Goal: Task Accomplishment & Management: Use online tool/utility

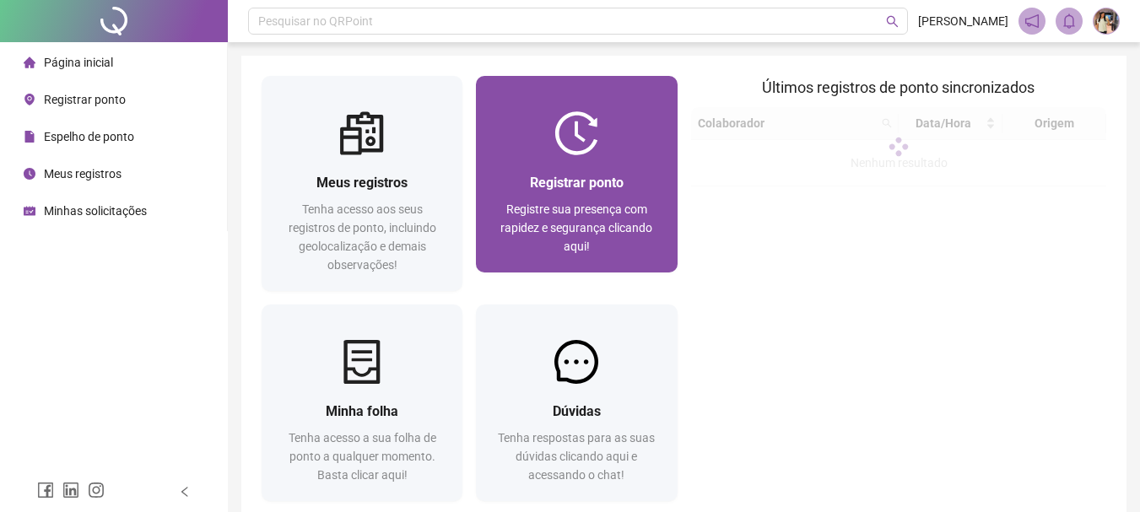
click at [526, 151] on div at bounding box center [576, 133] width 201 height 44
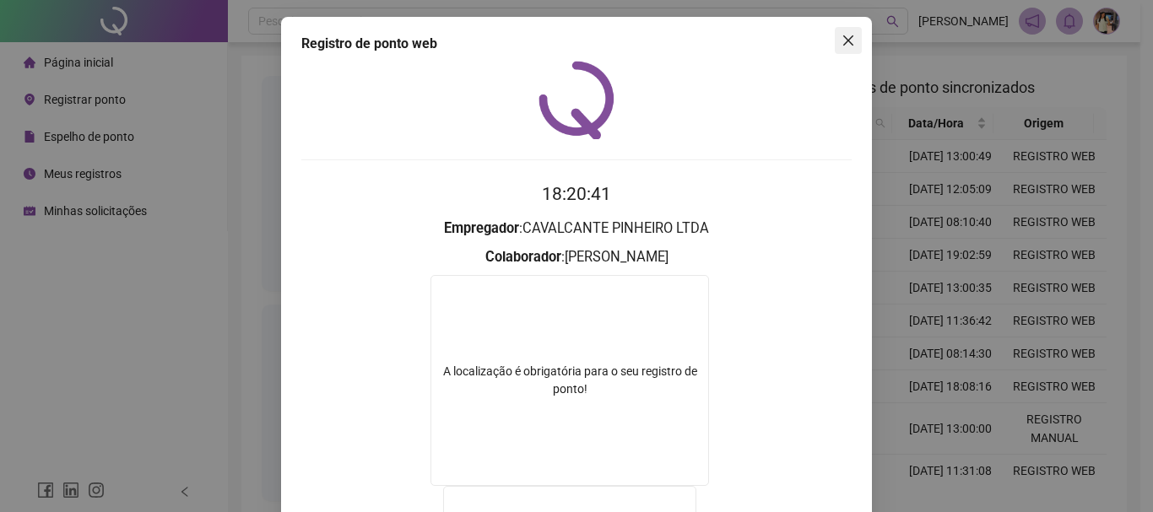
click at [842, 41] on icon "close" at bounding box center [849, 41] width 14 height 14
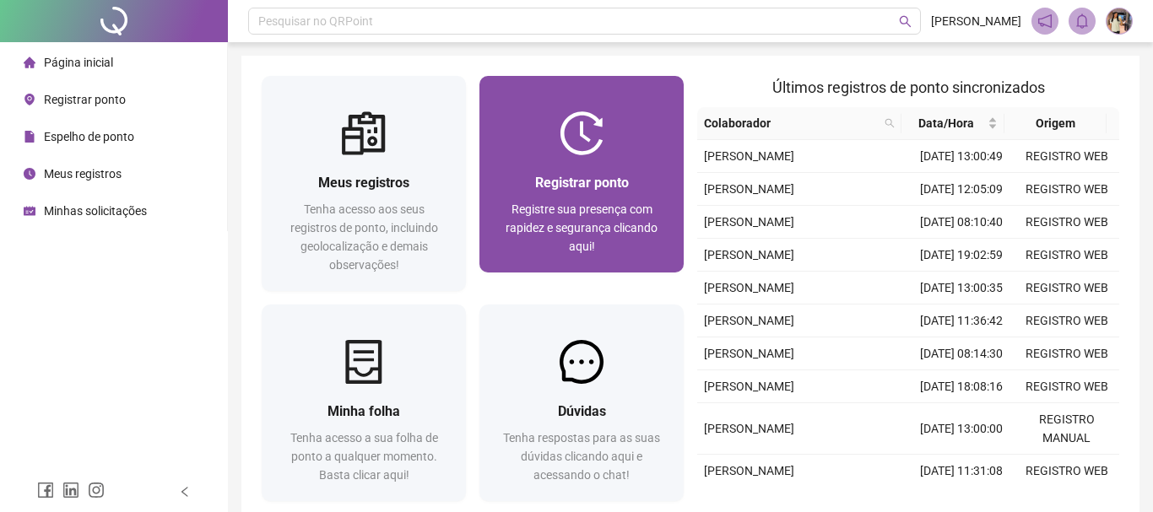
click at [614, 162] on div "Registrar ponto Registre sua presença com rapidez e segurança clicando aqui!" at bounding box center [581, 213] width 204 height 117
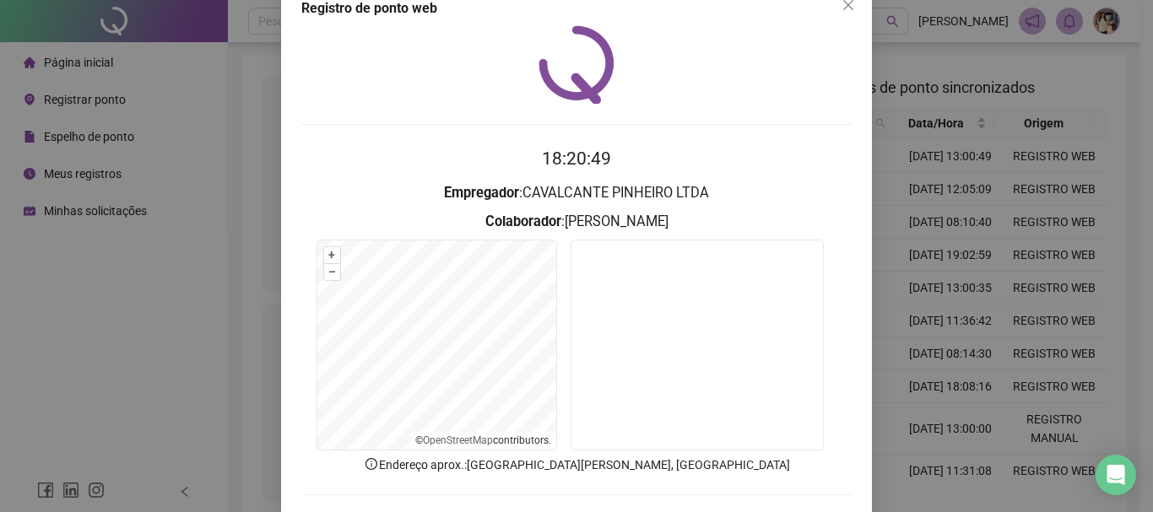
scroll to position [110, 0]
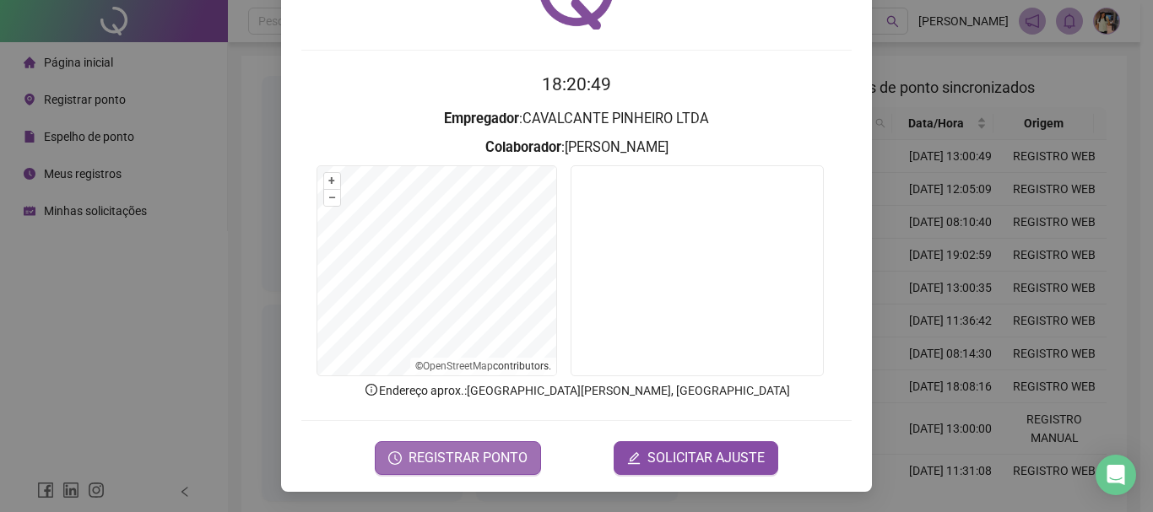
click at [475, 455] on span "REGISTRAR PONTO" at bounding box center [468, 458] width 119 height 20
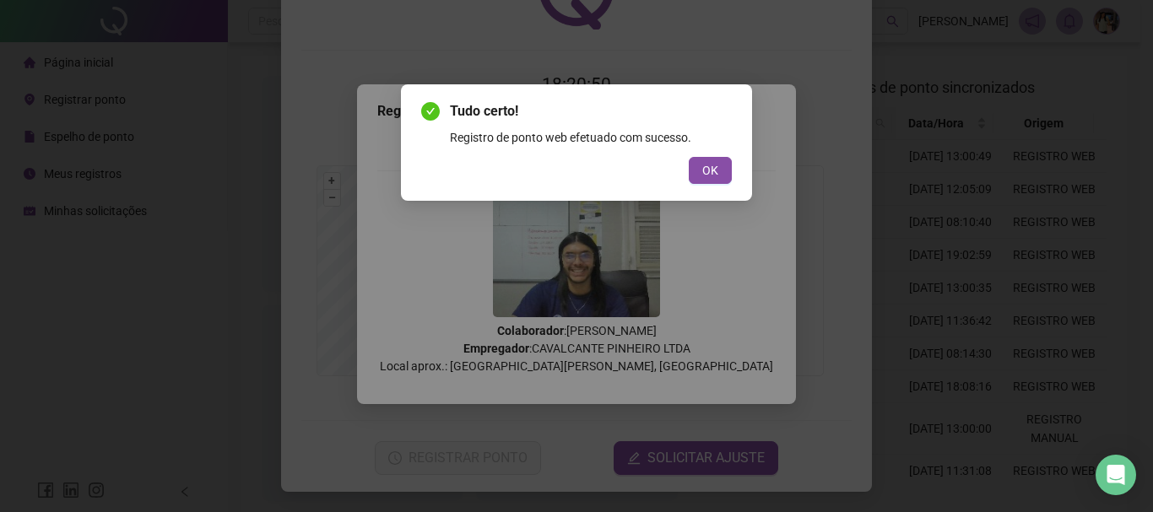
drag, startPoint x: 720, startPoint y: 165, endPoint x: 790, endPoint y: 105, distance: 92.7
click at [720, 164] on button "OK" at bounding box center [710, 170] width 43 height 27
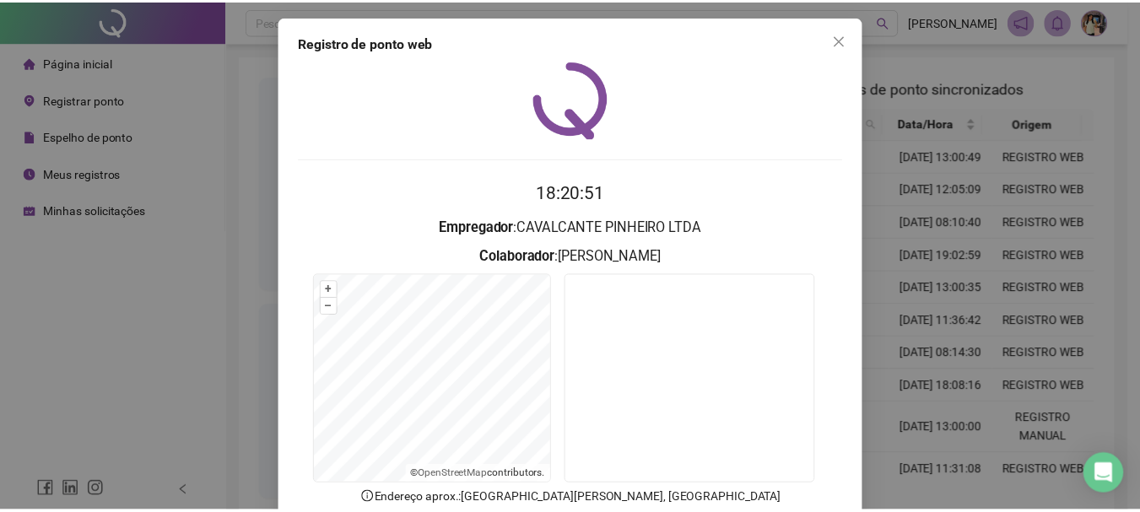
scroll to position [0, 0]
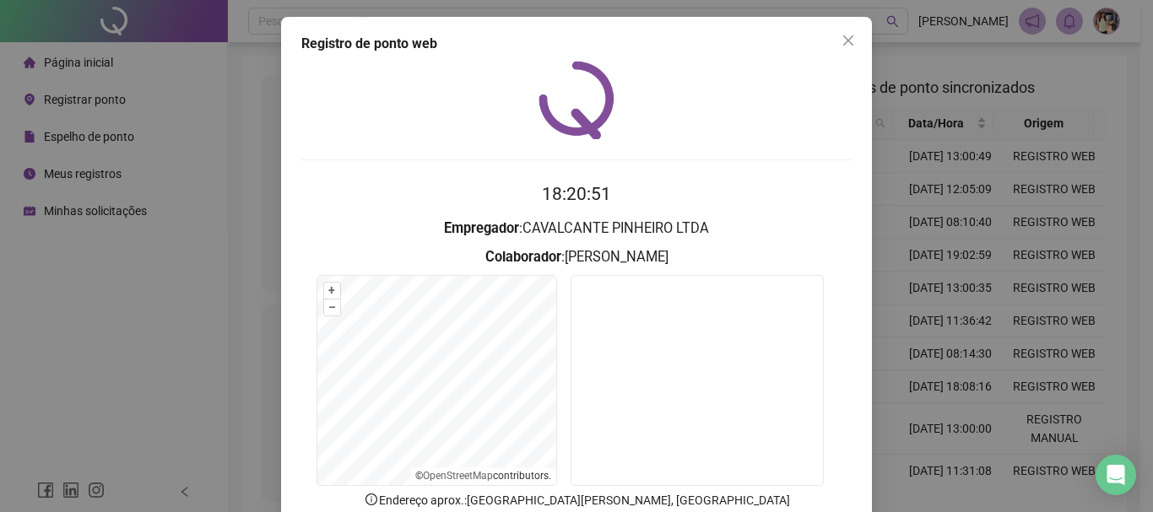
drag, startPoint x: 842, startPoint y: 34, endPoint x: 839, endPoint y: 50, distance: 16.4
click at [842, 38] on icon "close" at bounding box center [849, 41] width 14 height 14
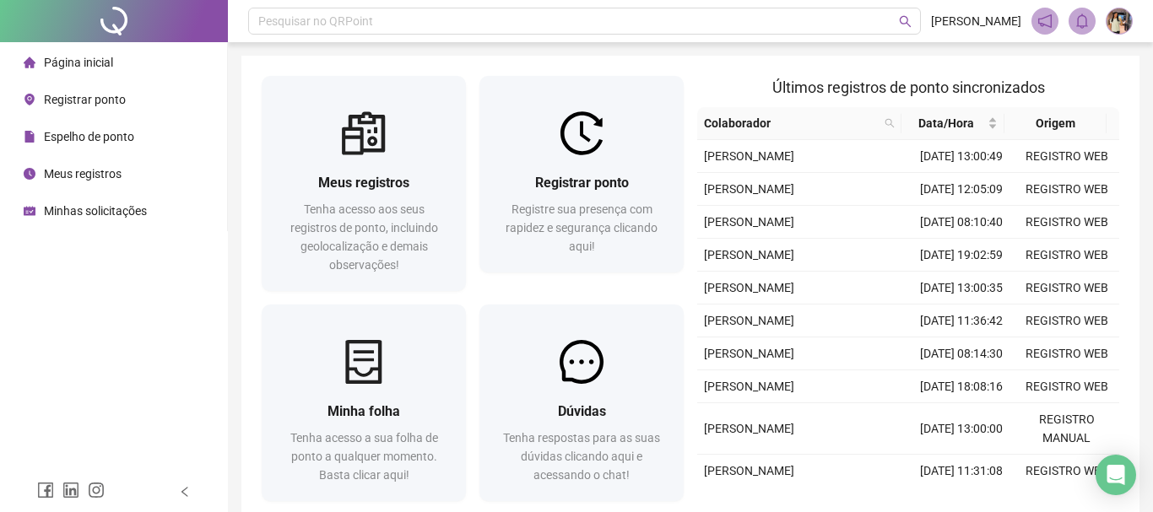
click at [839, 51] on div "Pesquisar no QRPoint [PERSON_NAME] registros Tenha acesso aos seus registros de…" at bounding box center [690, 300] width 925 height 601
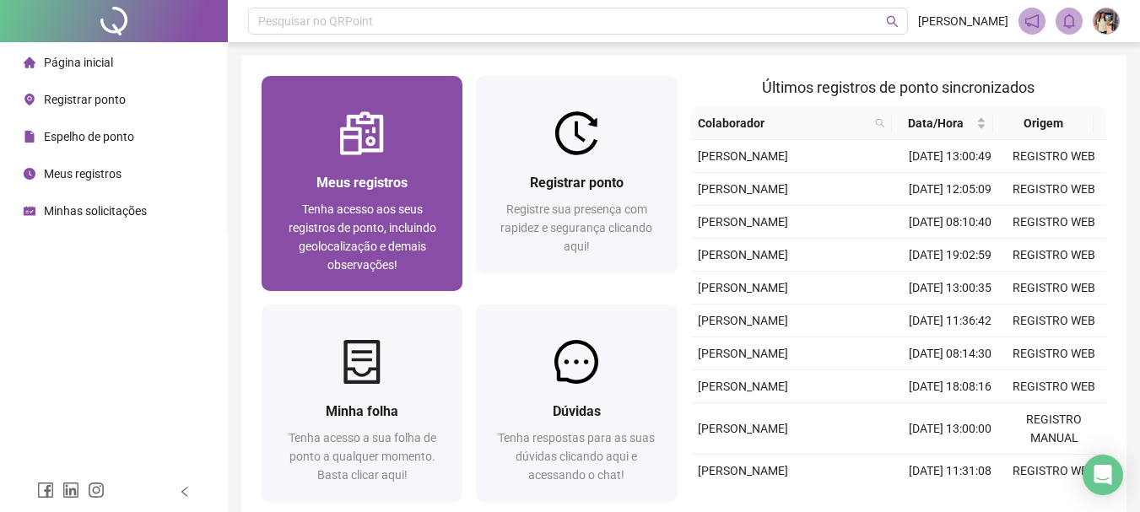
click at [394, 144] on div at bounding box center [362, 133] width 201 height 44
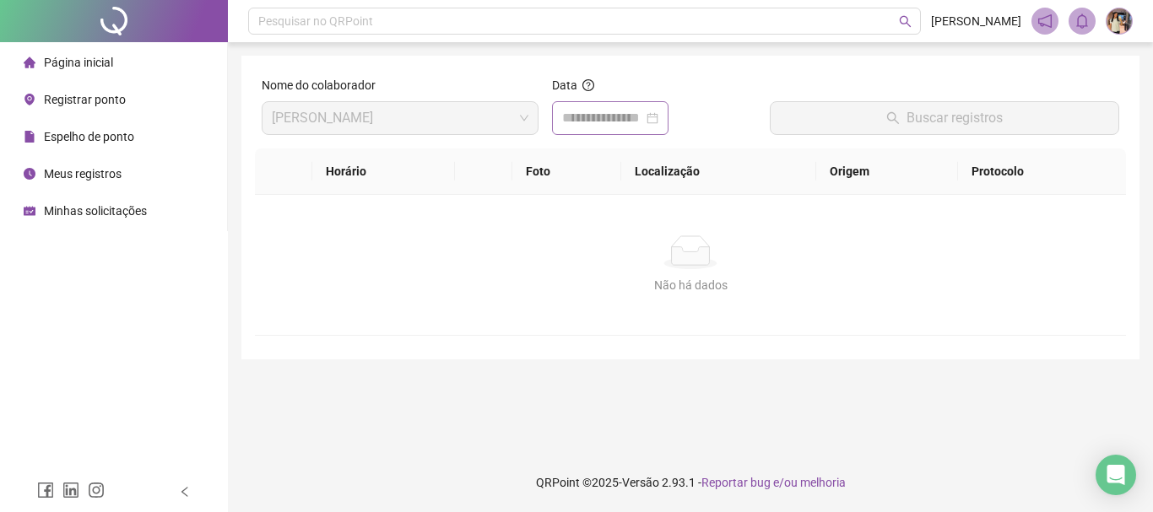
click at [658, 119] on div at bounding box center [610, 118] width 96 height 20
click at [658, 116] on div at bounding box center [610, 118] width 96 height 20
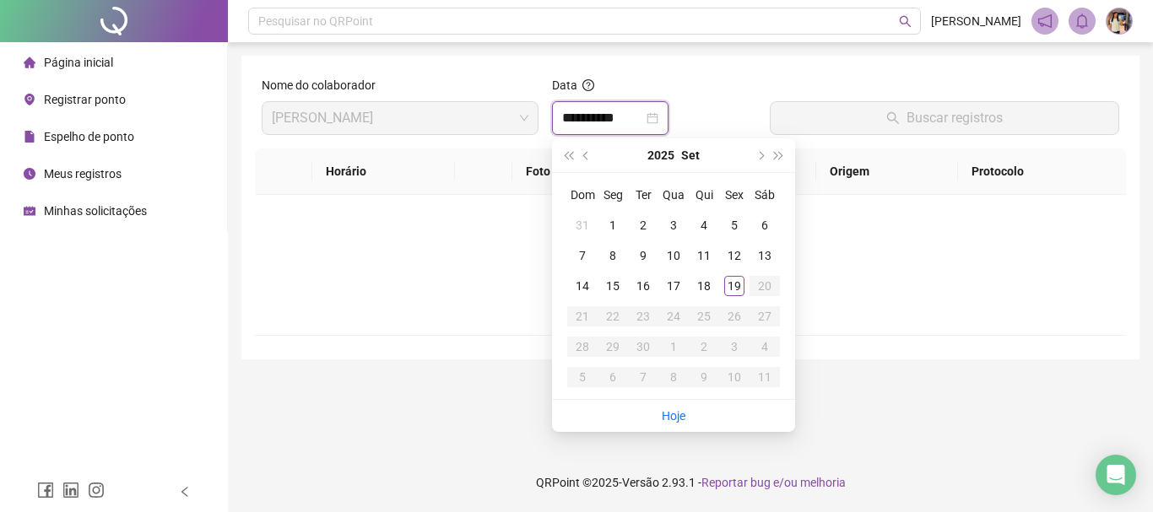
type input "**********"
drag, startPoint x: 732, startPoint y: 295, endPoint x: 806, endPoint y: 152, distance: 160.8
click at [733, 293] on div "19" at bounding box center [734, 286] width 20 height 20
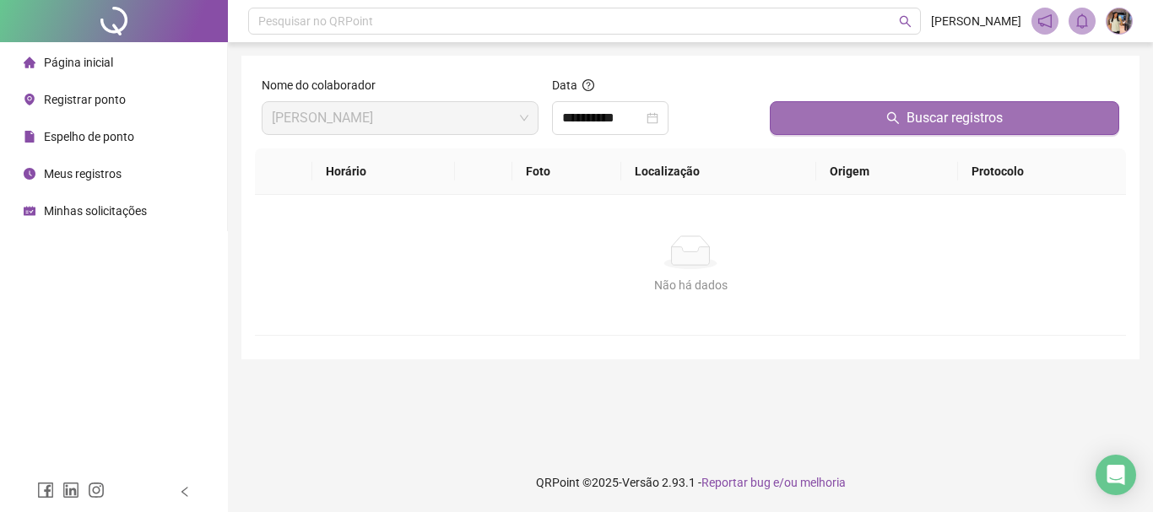
click at [826, 132] on button "Buscar registros" at bounding box center [944, 118] width 349 height 34
